Goal: Information Seeking & Learning: Learn about a topic

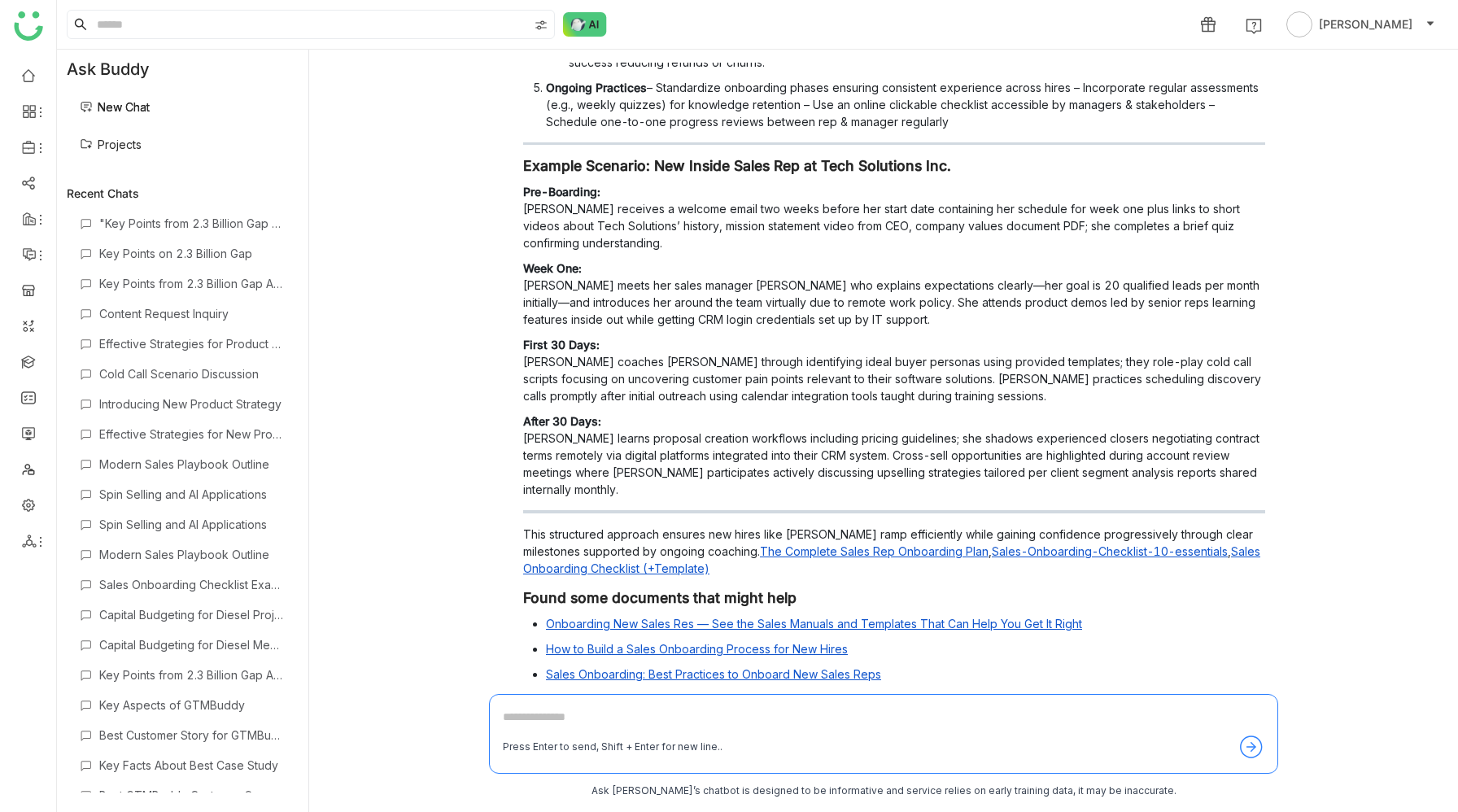
scroll to position [648, 0]
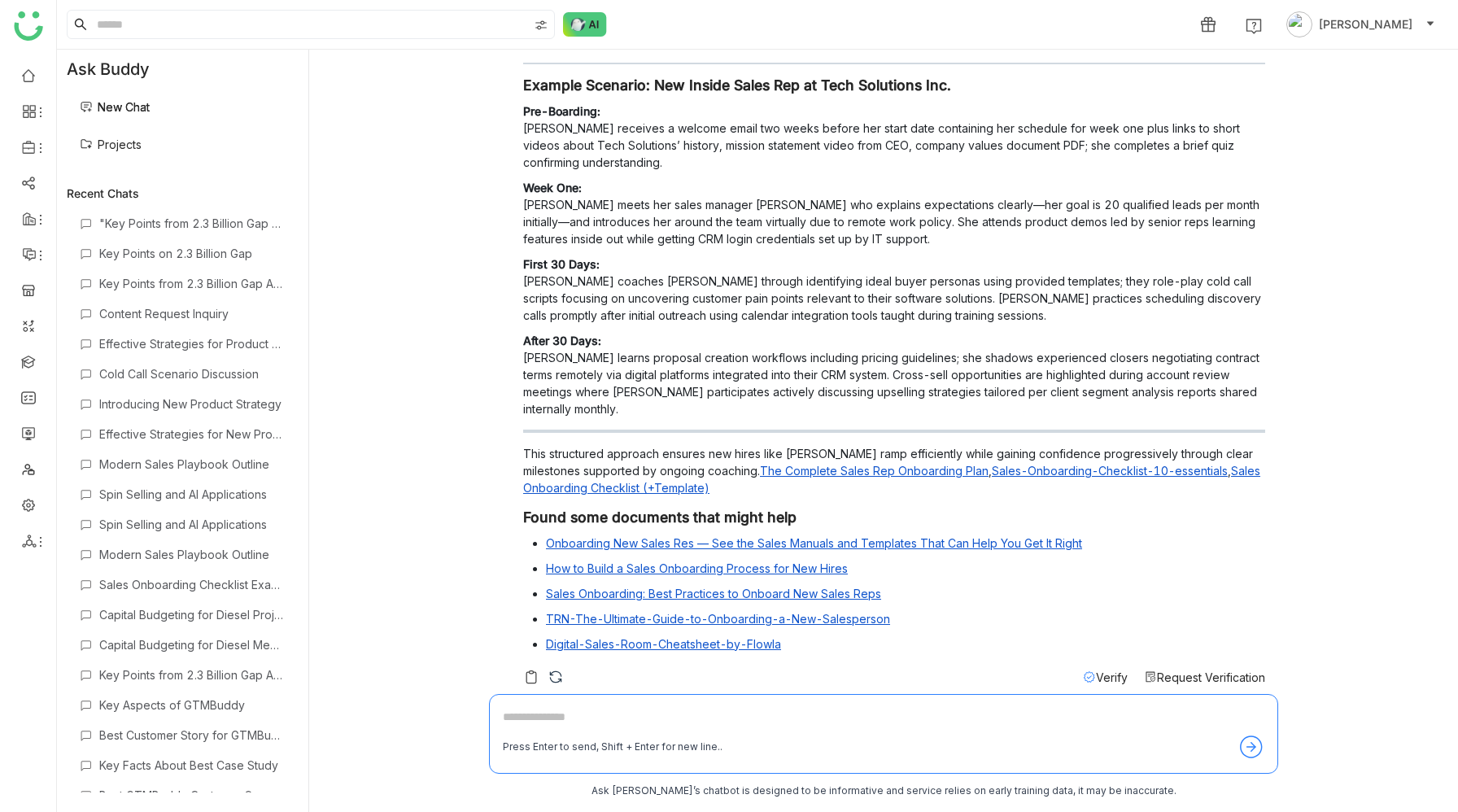
click at [869, 463] on link "The Complete Sales Rep Onboarding Plan" at bounding box center [874, 470] width 229 height 14
click at [992, 463] on link "Sales-Onboarding-Checklist-10-essentials" at bounding box center [1109, 470] width 236 height 14
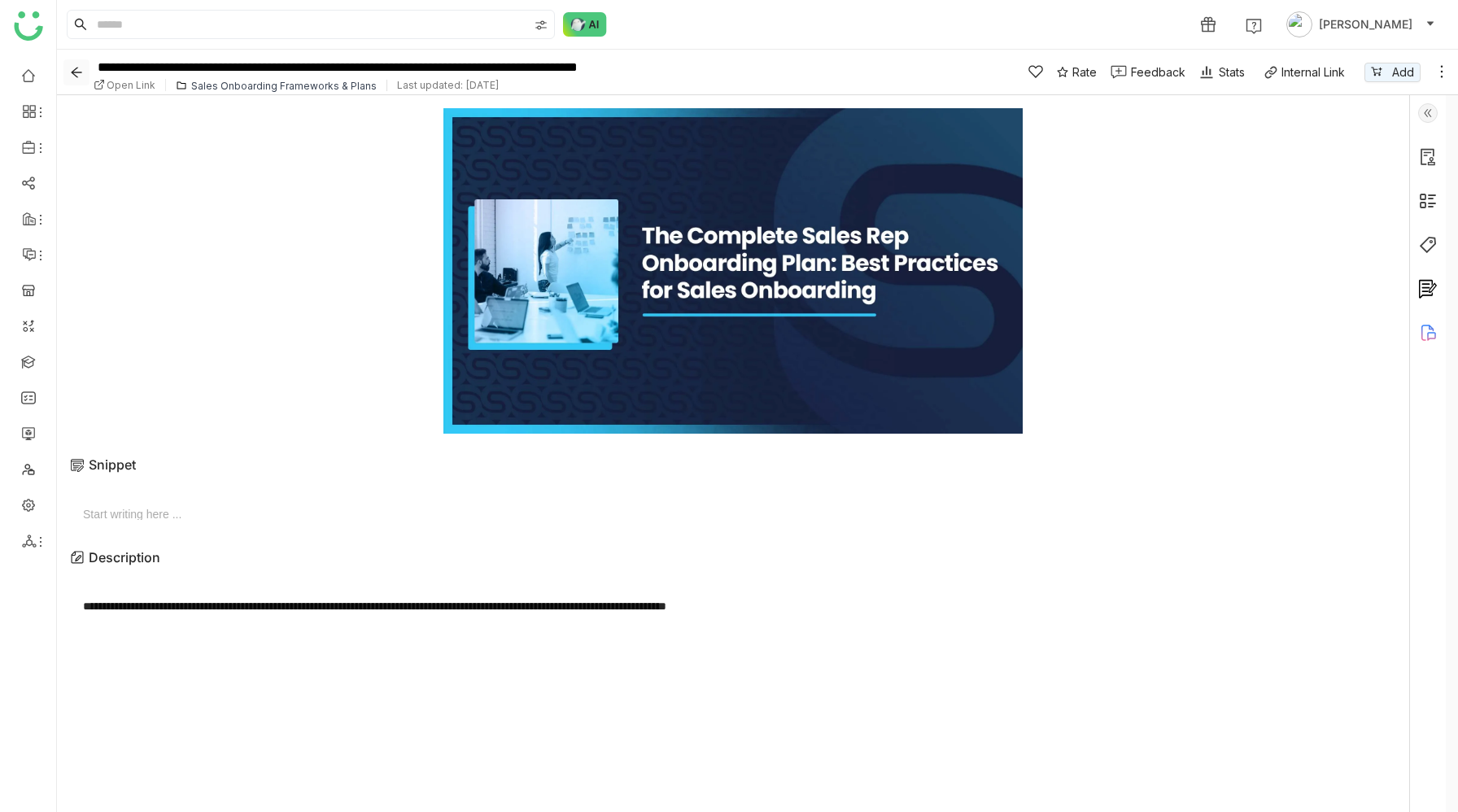
click at [79, 74] on icon "Back" at bounding box center [76, 72] width 13 height 13
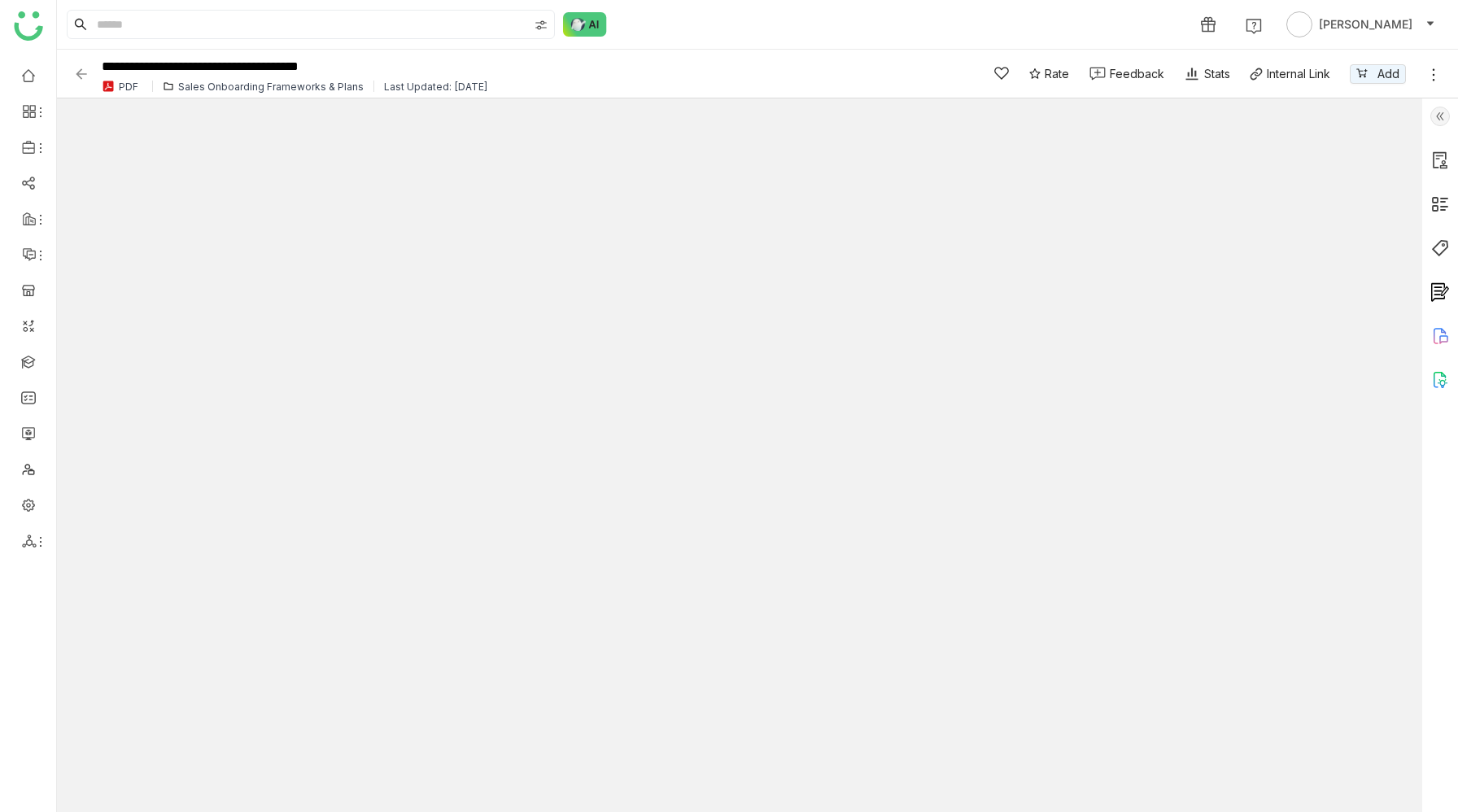
type input "*"
click at [81, 74] on img at bounding box center [81, 74] width 17 height 17
click at [83, 73] on img at bounding box center [81, 74] width 17 height 17
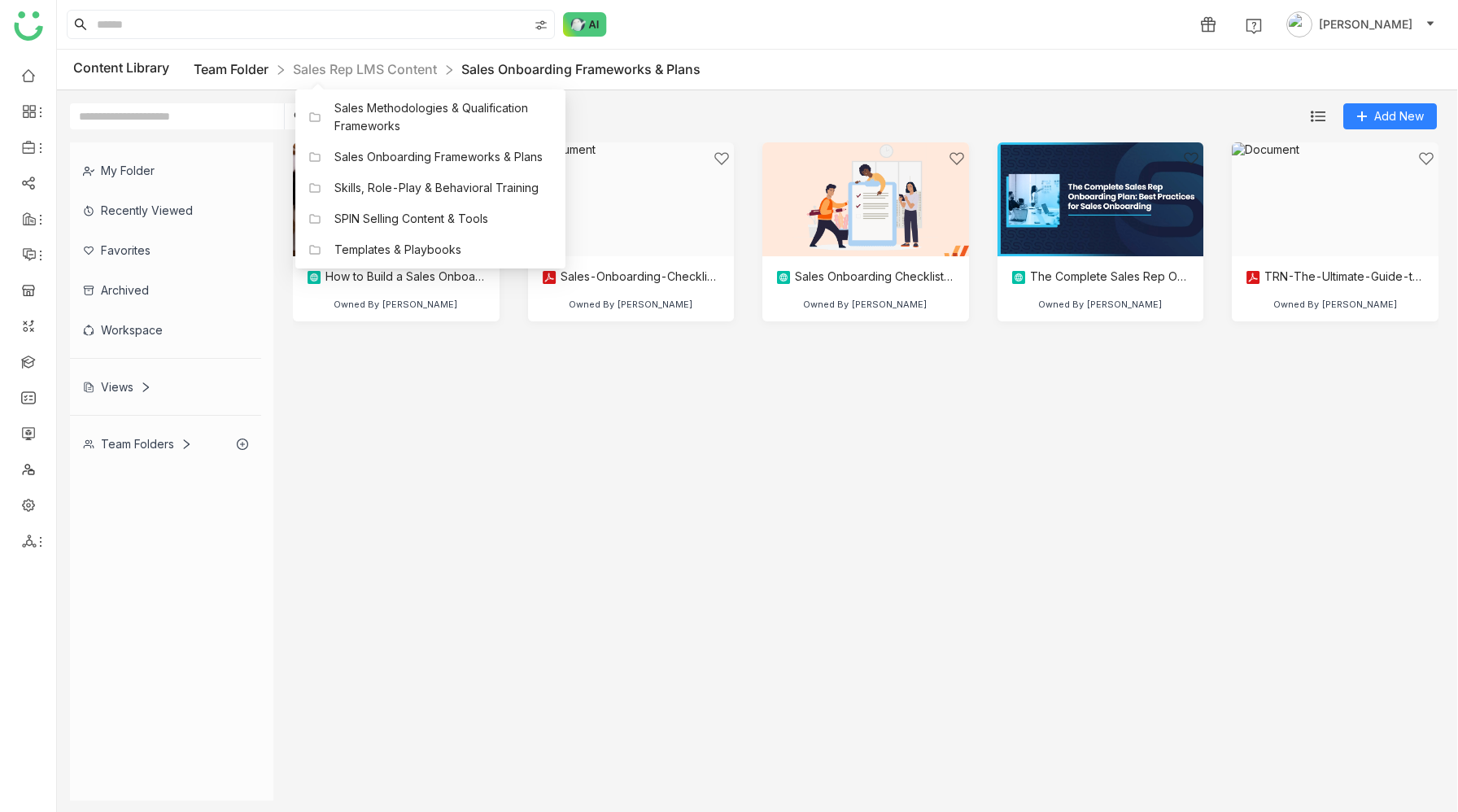
click at [232, 69] on link "Team Folder" at bounding box center [230, 69] width 74 height 17
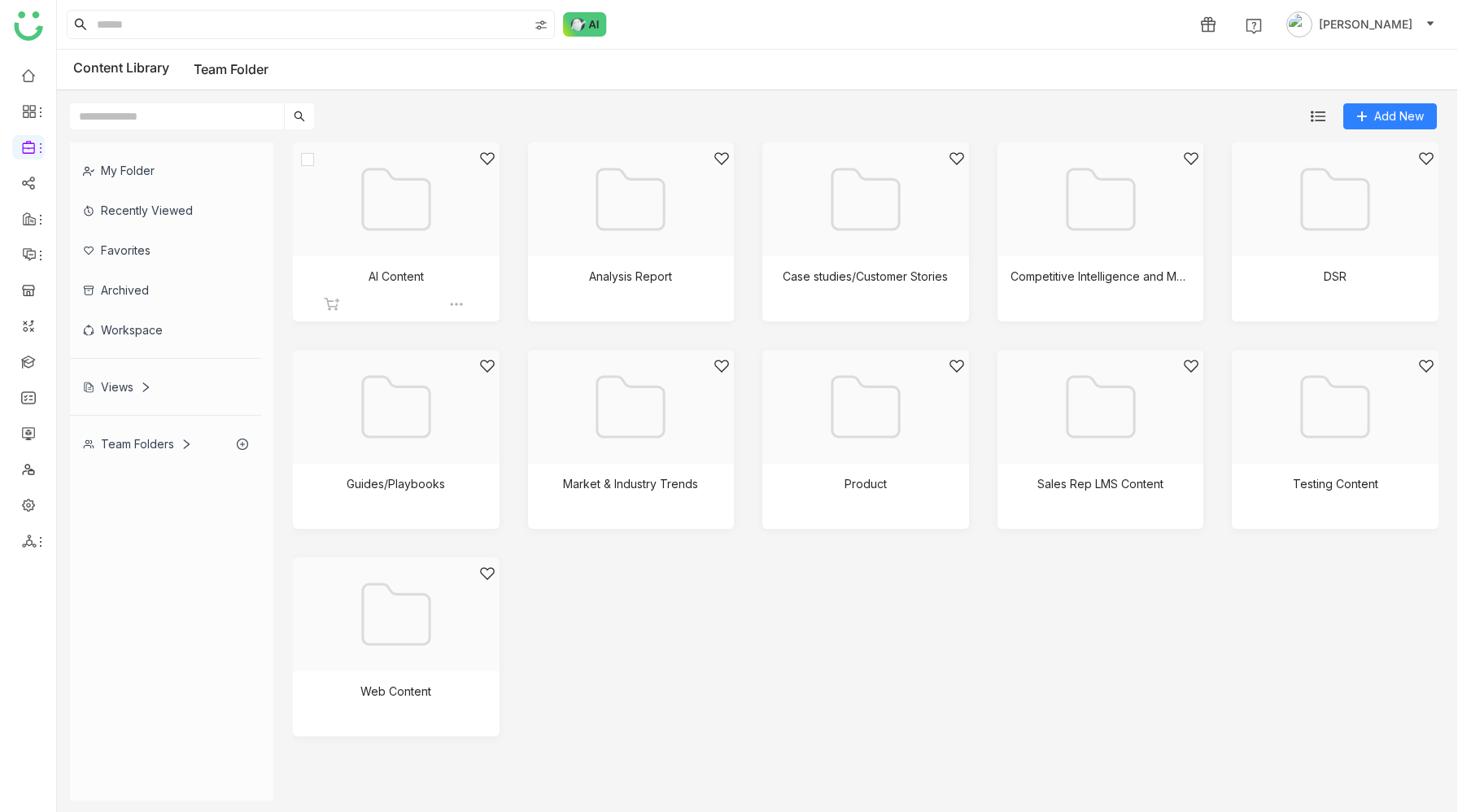
click at [370, 252] on div at bounding box center [391, 220] width 179 height 138
click at [632, 269] on div at bounding box center [626, 220] width 179 height 138
click at [893, 215] on div at bounding box center [860, 220] width 179 height 138
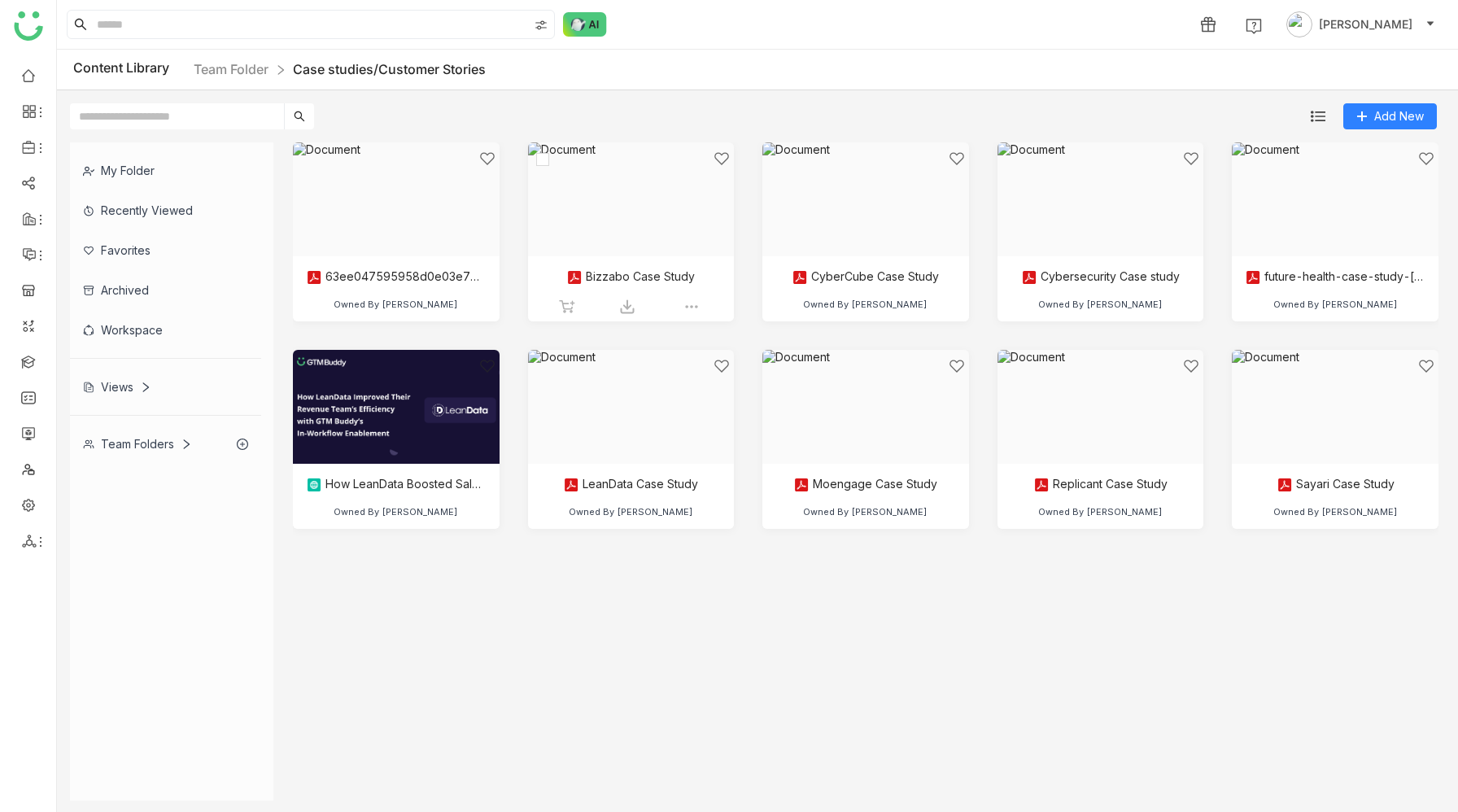
click at [633, 222] on div at bounding box center [626, 220] width 179 height 138
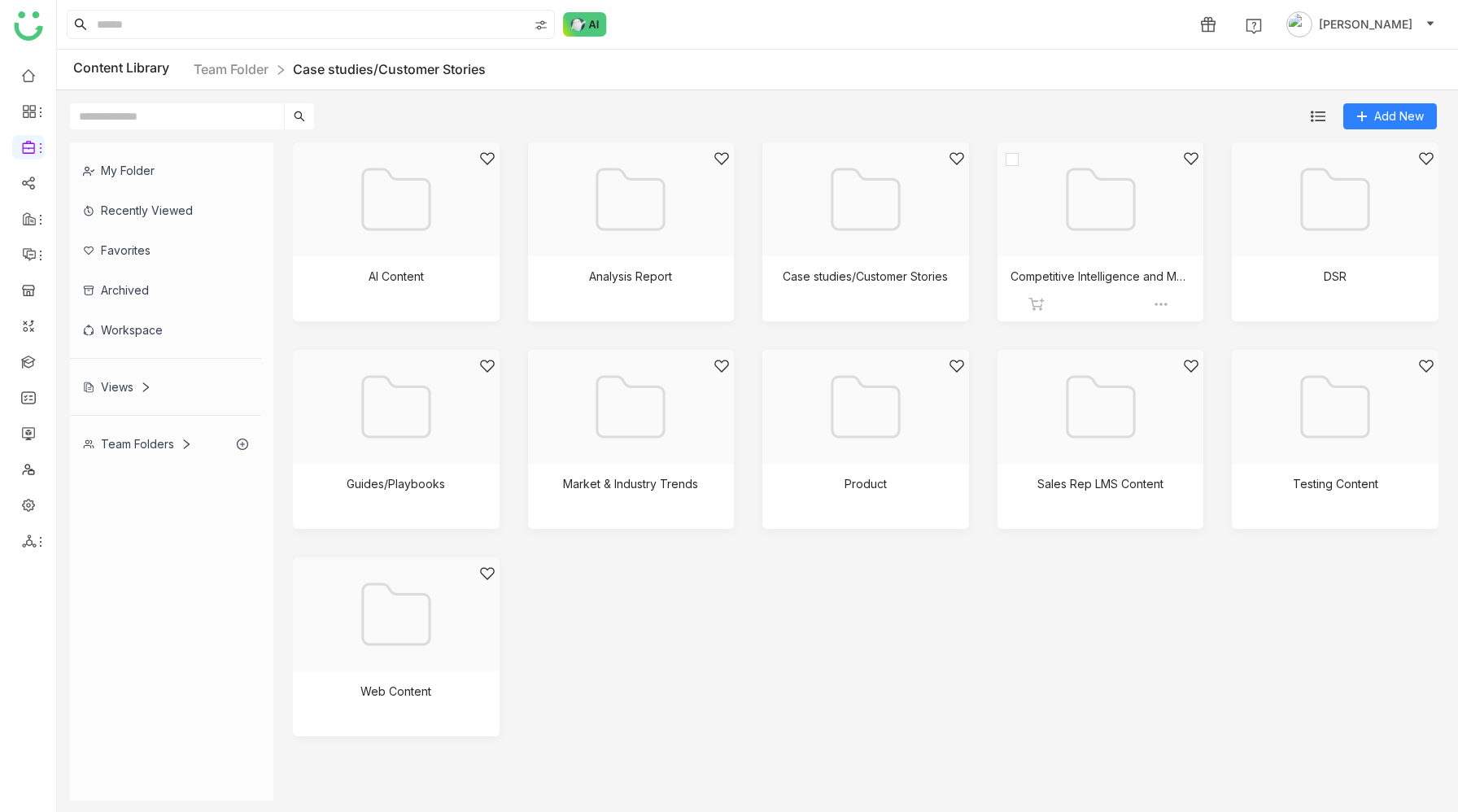
click at [1111, 229] on div at bounding box center [1095, 220] width 179 height 138
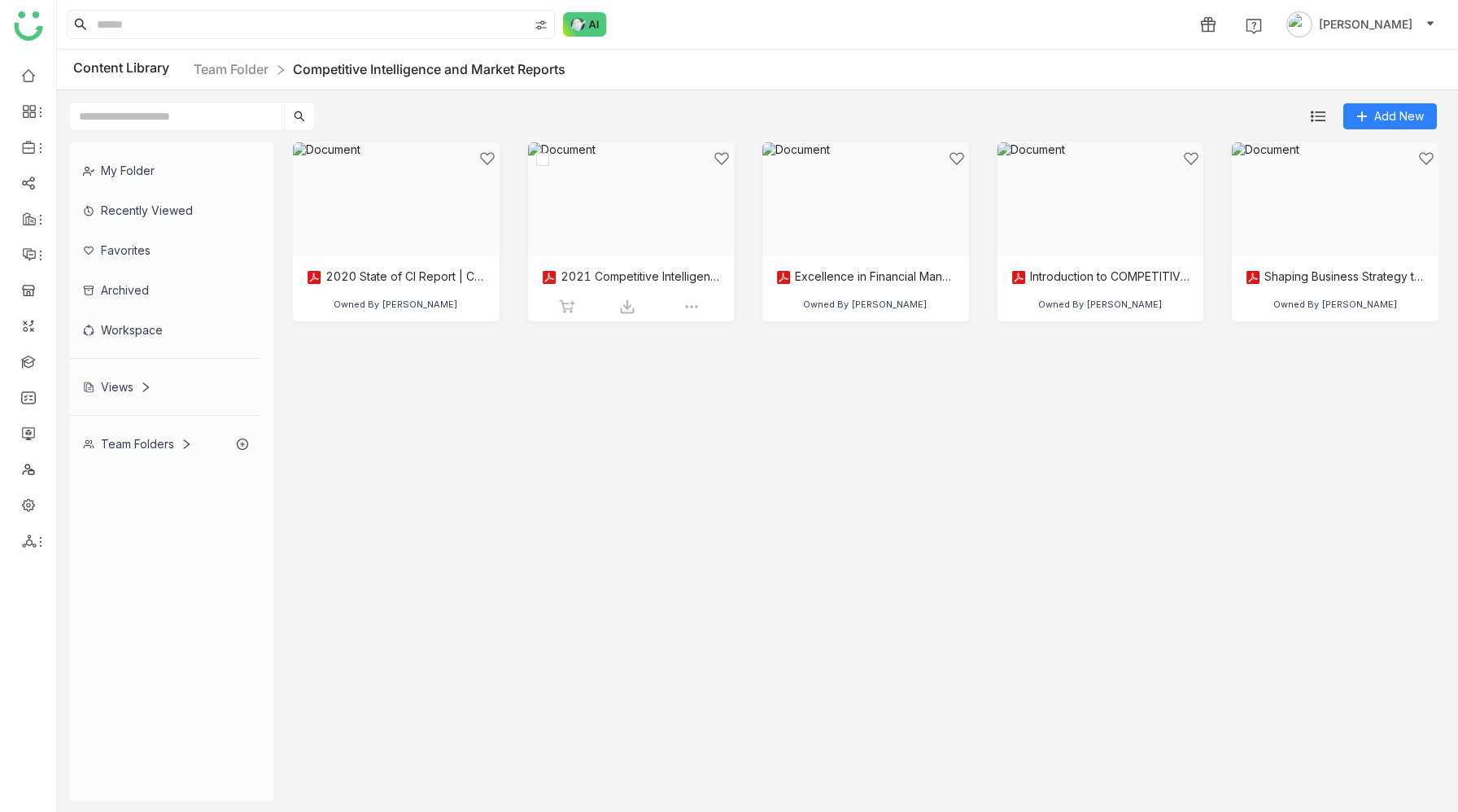
click at [666, 215] on div at bounding box center [626, 220] width 179 height 138
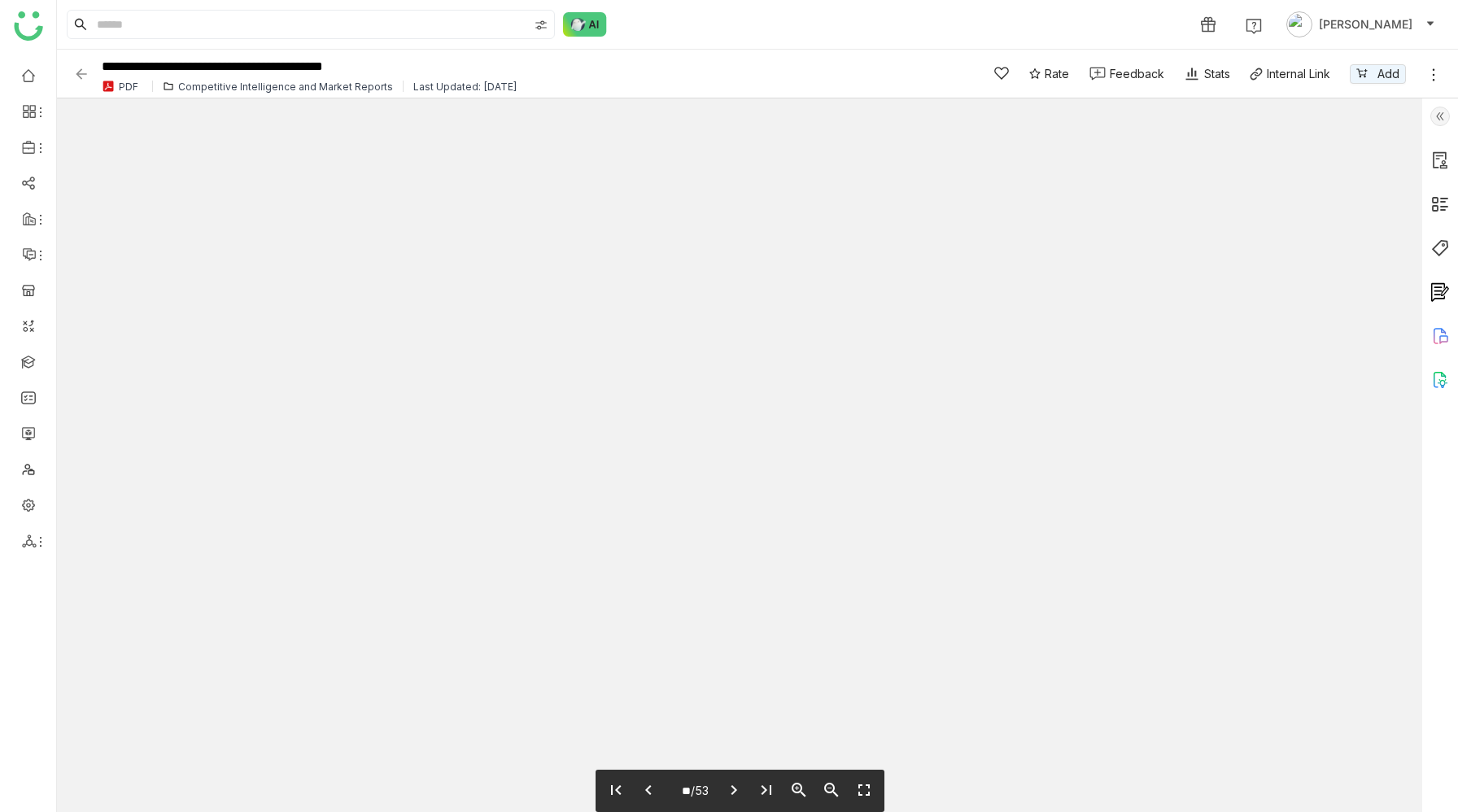
type input "**"
